Goal: Task Accomplishment & Management: Complete application form

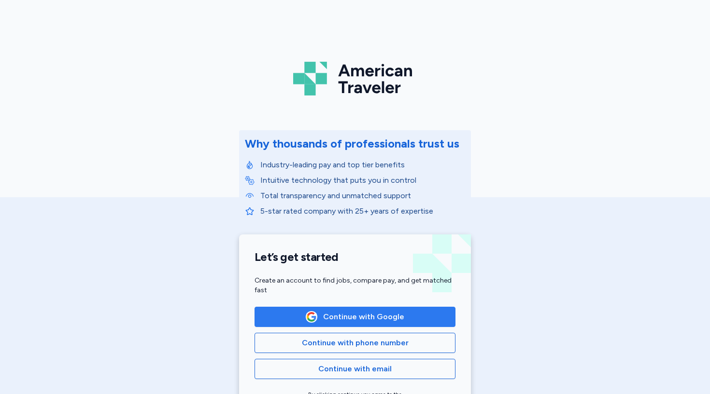
click at [359, 316] on span "Continue with Google" at bounding box center [363, 317] width 81 height 12
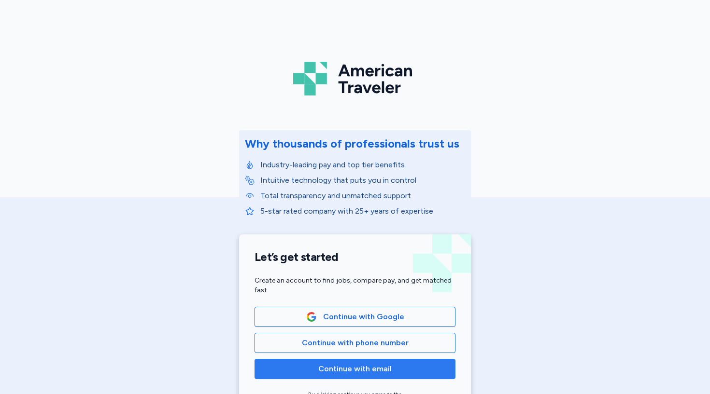
click at [360, 372] on span "Continue with email" at bounding box center [354, 369] width 73 height 12
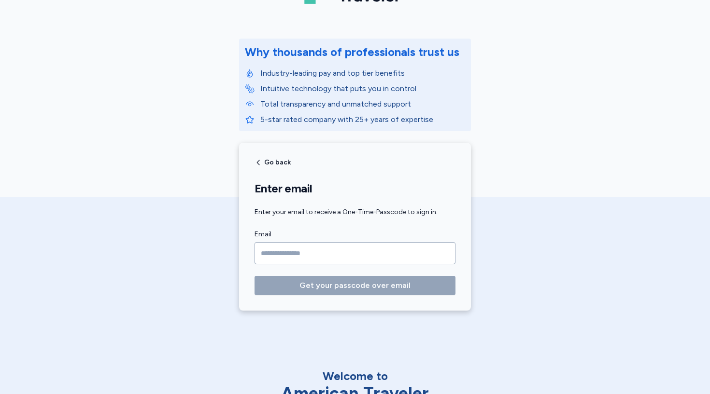
scroll to position [95, 0]
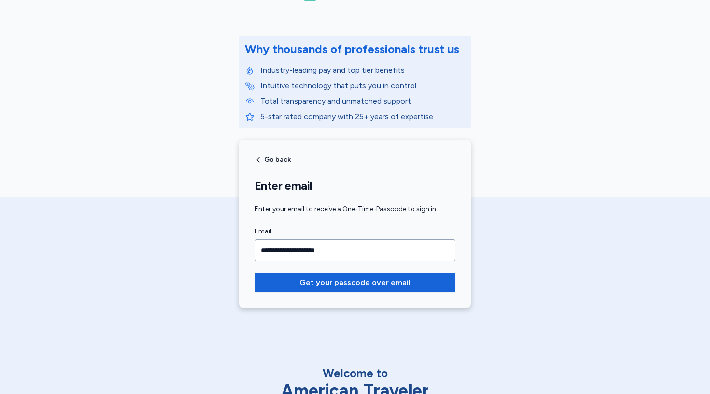
type input "**********"
click at [355, 283] on button "Get your passcode over email" at bounding box center [354, 282] width 201 height 19
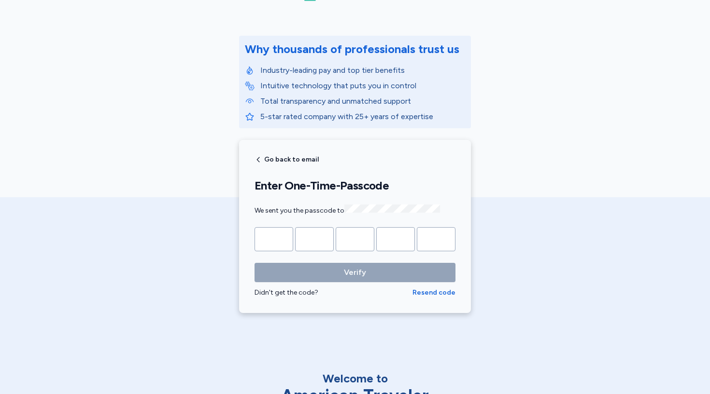
type input "*"
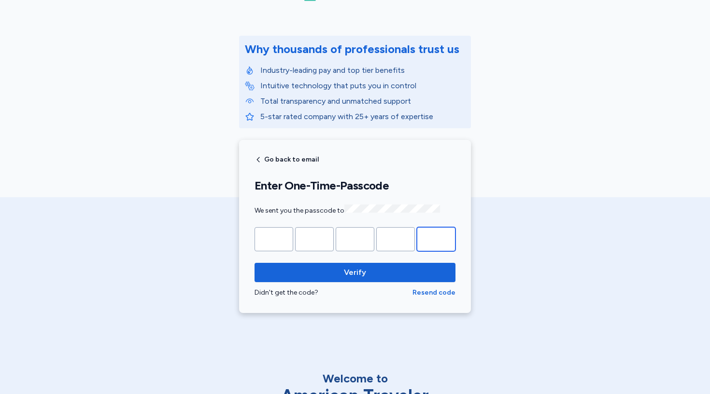
type input "*"
click at [355, 271] on button "Verify" at bounding box center [354, 272] width 201 height 19
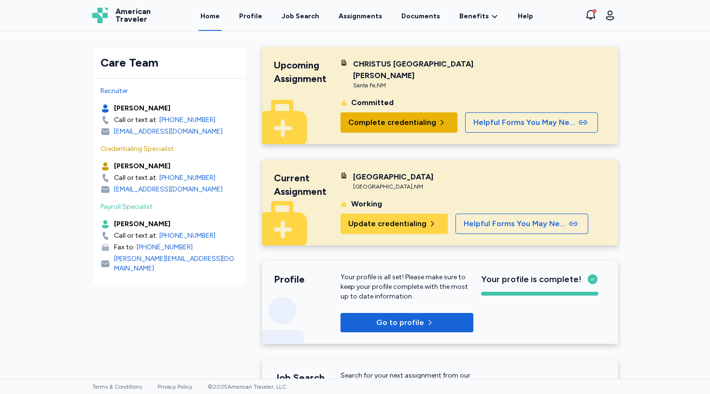
click at [413, 130] on button "Complete credentialing" at bounding box center [398, 122] width 117 height 20
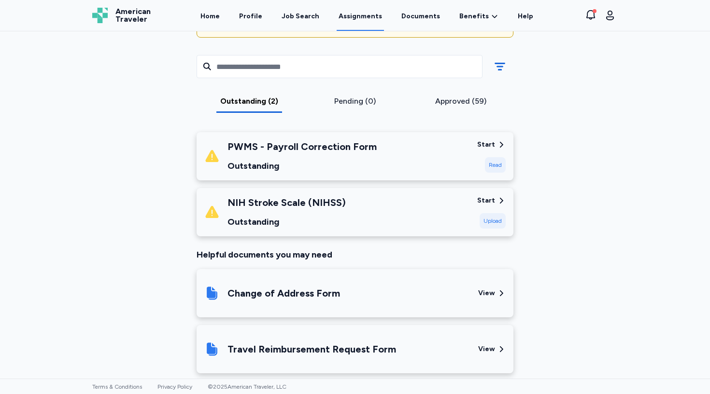
scroll to position [128, 0]
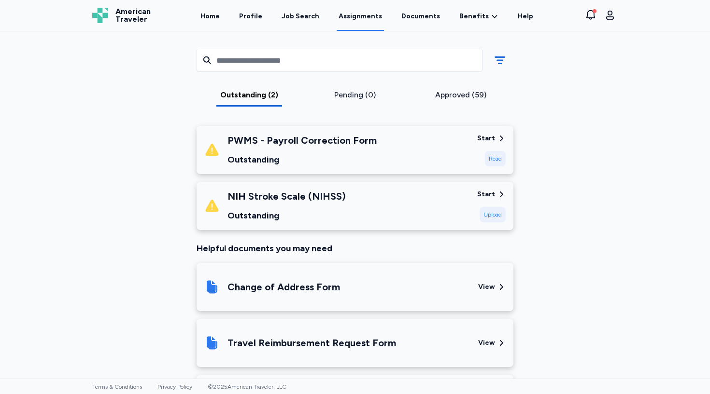
click at [491, 219] on div "Upload" at bounding box center [492, 214] width 26 height 15
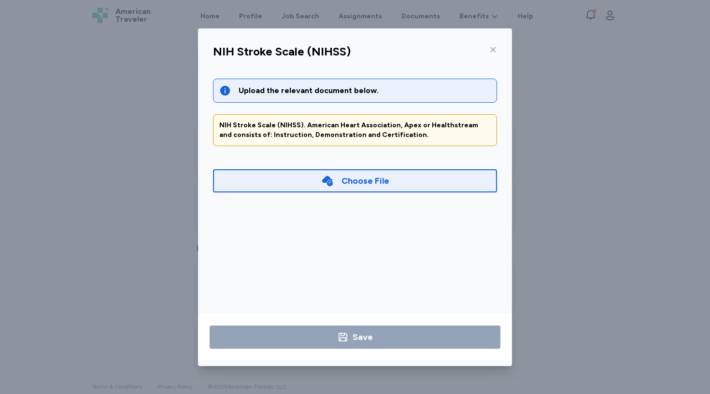
click at [334, 176] on icon at bounding box center [327, 181] width 13 height 13
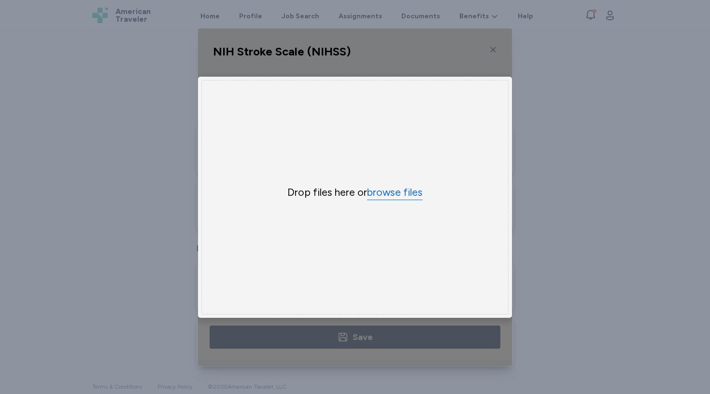
click at [387, 195] on button "browse files" at bounding box center [395, 193] width 56 height 14
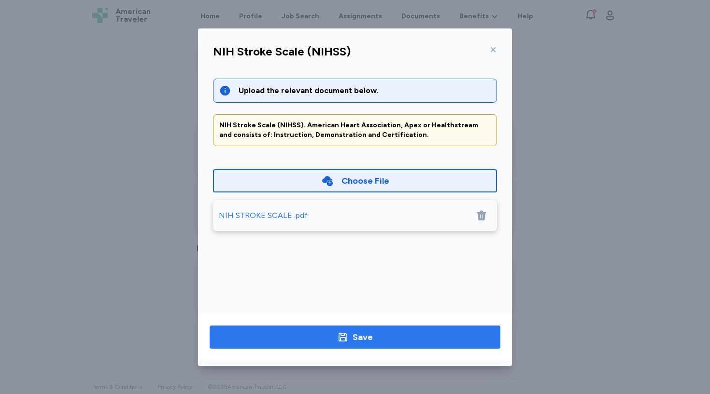
click at [410, 335] on span "Save" at bounding box center [354, 338] width 275 height 14
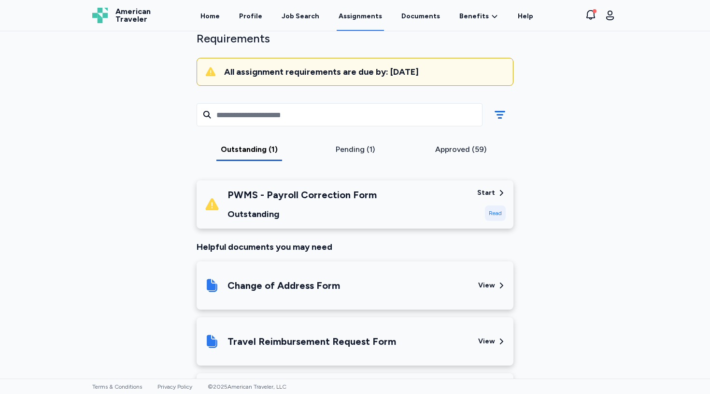
scroll to position [73, 0]
click at [488, 212] on div "Read" at bounding box center [495, 213] width 21 height 15
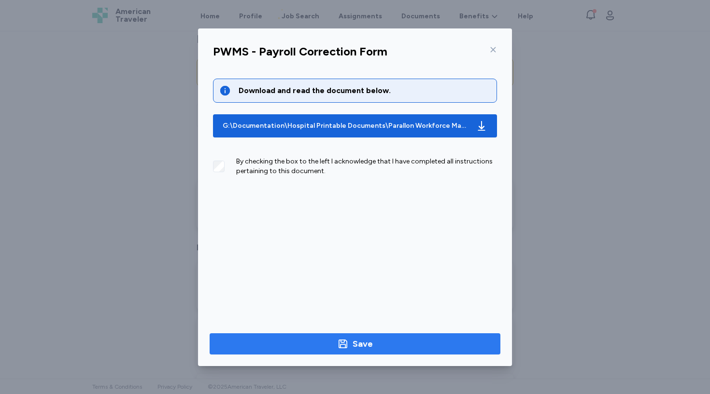
click at [362, 344] on div "Save" at bounding box center [362, 344] width 20 height 14
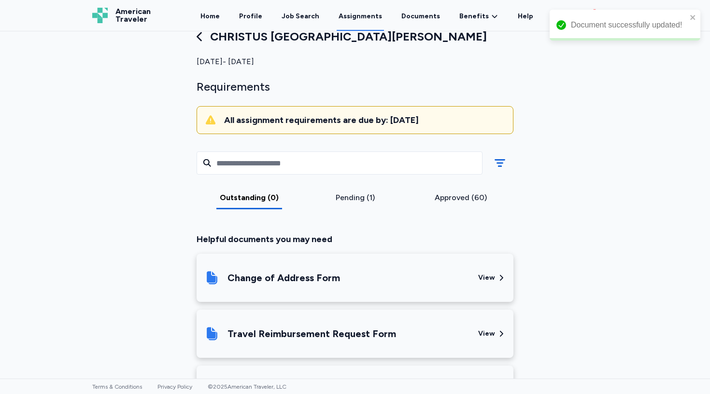
scroll to position [12, 0]
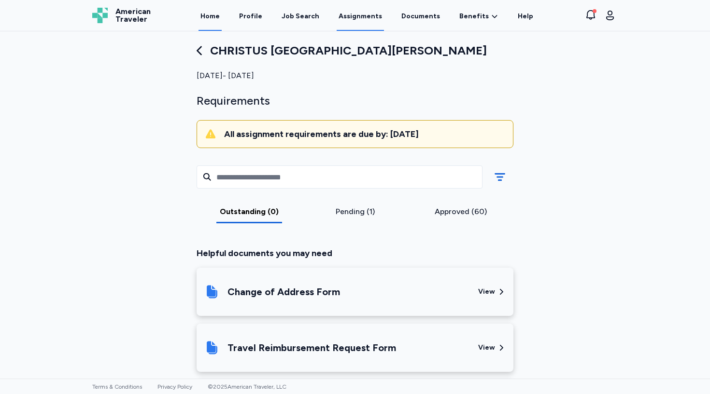
click at [222, 19] on link "Home" at bounding box center [209, 16] width 23 height 30
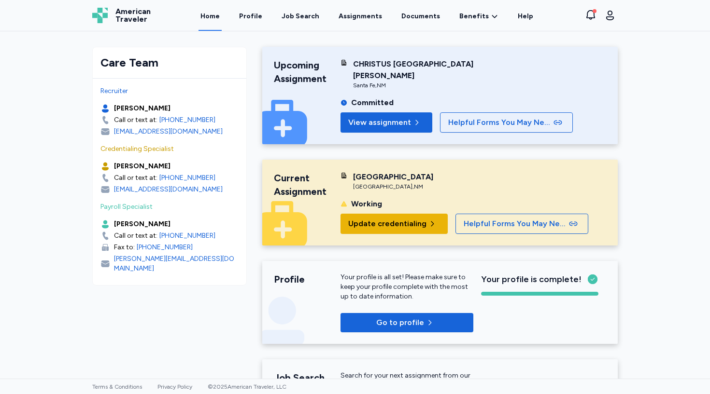
click at [390, 220] on span "Update credentialing" at bounding box center [387, 224] width 78 height 12
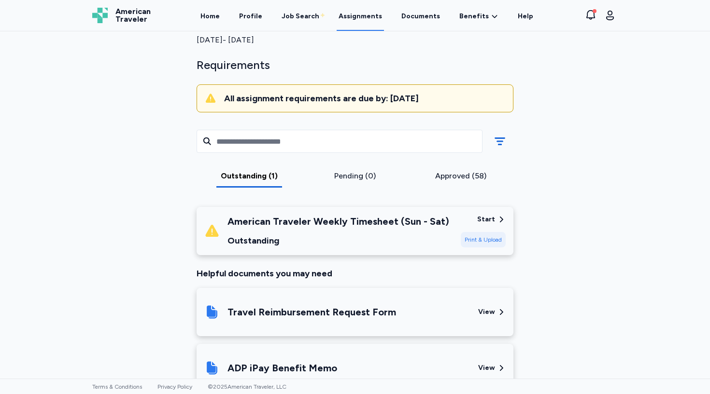
scroll to position [49, 0]
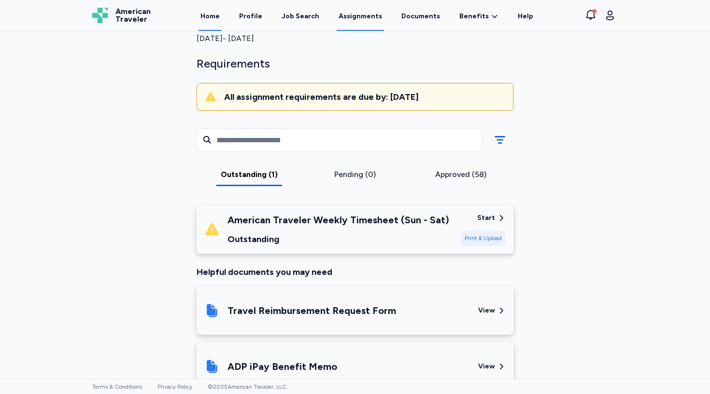
click at [221, 16] on link "Home" at bounding box center [209, 16] width 23 height 30
